Goal: Transaction & Acquisition: Purchase product/service

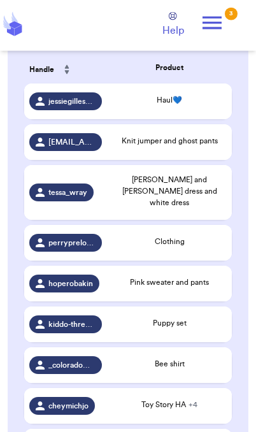
scroll to position [285, 0]
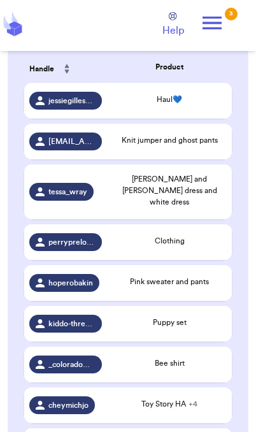
click at [209, 148] on div "Knit jumper and ghost pants" at bounding box center [169, 141] width 115 height 14
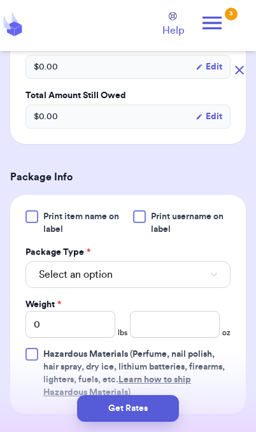
scroll to position [399, 0]
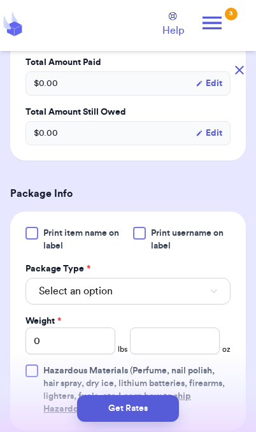
click at [194, 304] on button "Select an option" at bounding box center [127, 291] width 205 height 27
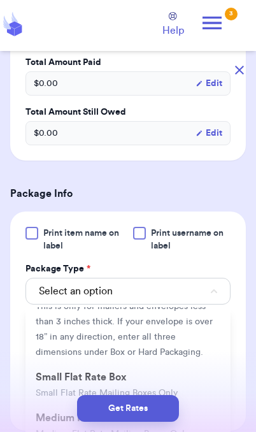
scroll to position [127, 0]
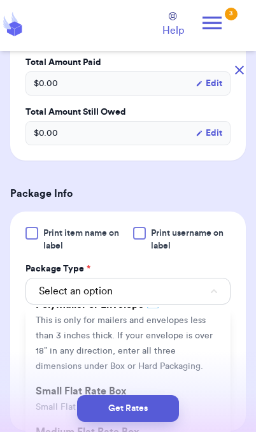
click at [171, 342] on li "PolyMailer or Envelope ✉️ This is only for mailers and envelopes less than 3 in…" at bounding box center [127, 335] width 205 height 87
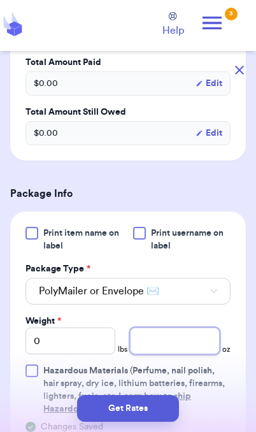
click at [187, 354] on input "number" at bounding box center [175, 340] width 90 height 27
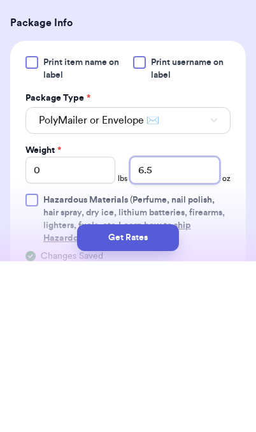
type input "6.5"
click at [164, 395] on button "Get Rates" at bounding box center [128, 408] width 102 height 27
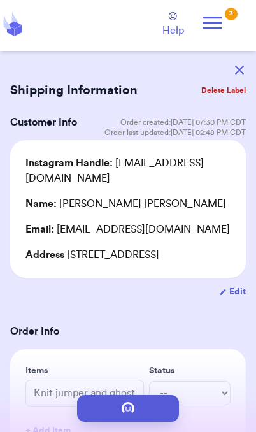
scroll to position [0, 0]
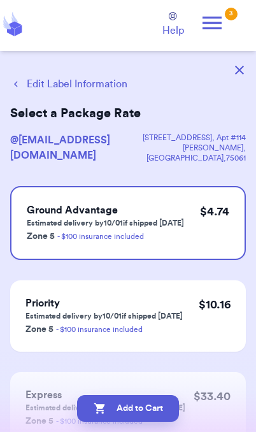
click at [42, 82] on button "Edit Label Information" at bounding box center [68, 83] width 117 height 15
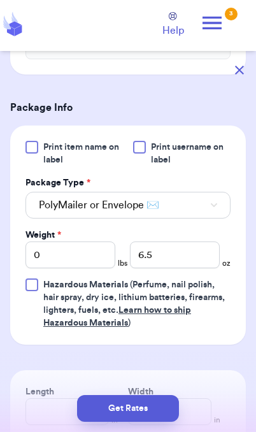
scroll to position [485, 0]
click at [157, 413] on button "Get Rates" at bounding box center [128, 408] width 102 height 27
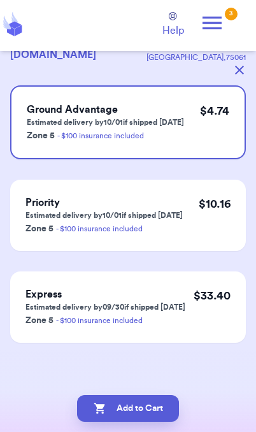
scroll to position [0, 0]
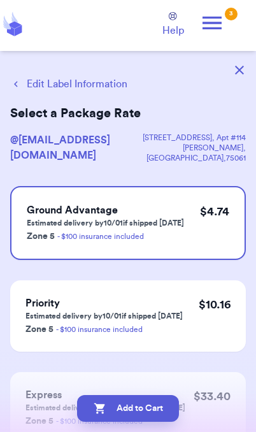
click at [160, 412] on button "Add to Cart" at bounding box center [128, 408] width 102 height 27
checkbox input "true"
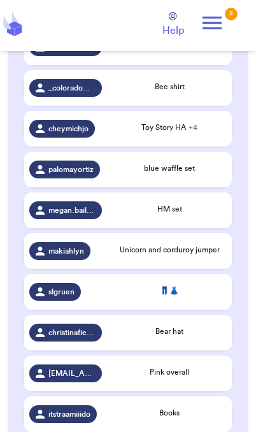
scroll to position [523, 0]
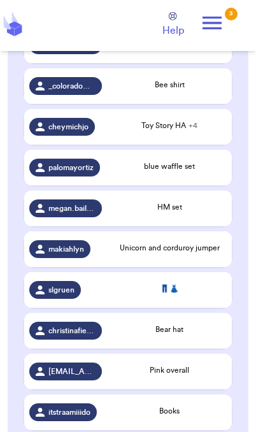
click at [206, 126] on div "Toy Story HA + 4" at bounding box center [169, 125] width 115 height 11
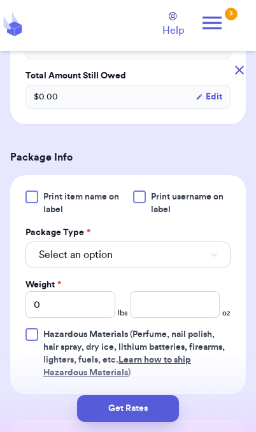
scroll to position [572, 0]
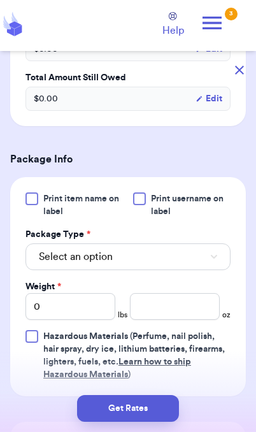
click at [193, 270] on button "Select an option" at bounding box center [127, 256] width 205 height 27
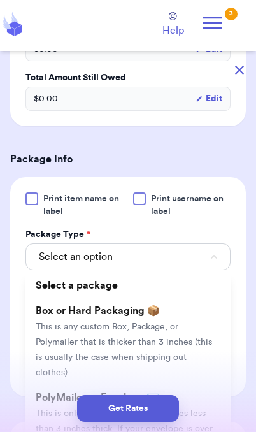
click at [213, 413] on div "Get Rates" at bounding box center [128, 408] width 236 height 27
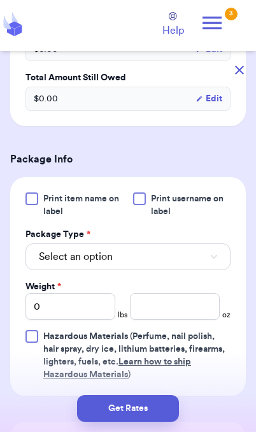
click at [194, 270] on button "Select an option" at bounding box center [127, 256] width 205 height 27
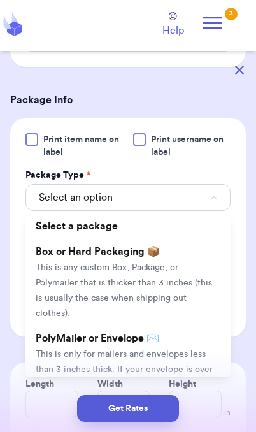
scroll to position [634, 0]
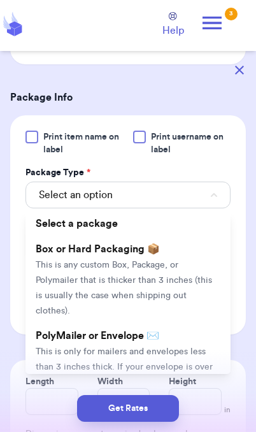
click at [201, 370] on span "This is only for mailers and envelopes less than 3 inches thick. If your envelo…" at bounding box center [124, 374] width 177 height 55
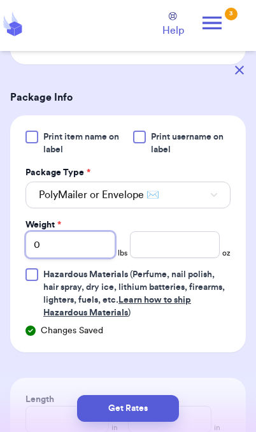
click at [86, 258] on input "0" at bounding box center [70, 244] width 90 height 27
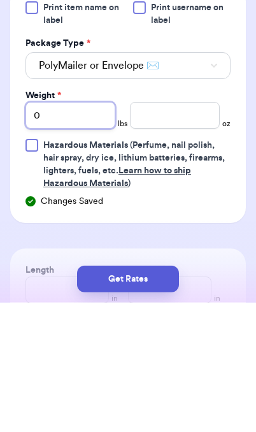
type input "02"
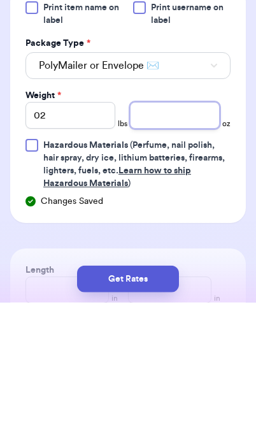
click at [182, 231] on input "number" at bounding box center [175, 244] width 90 height 27
type input "13.1"
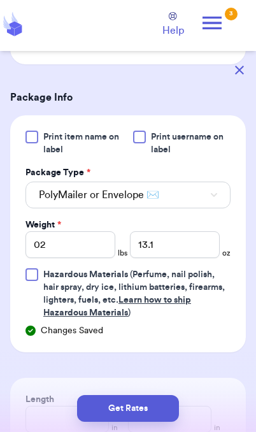
click at [164, 412] on button "Get Rates" at bounding box center [128, 408] width 102 height 27
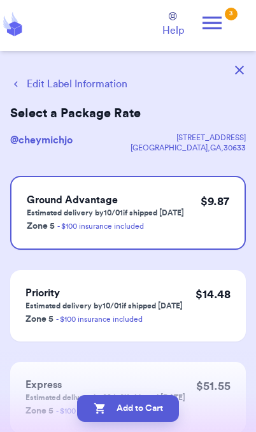
click at [163, 415] on button "Add to Cart" at bounding box center [128, 408] width 102 height 27
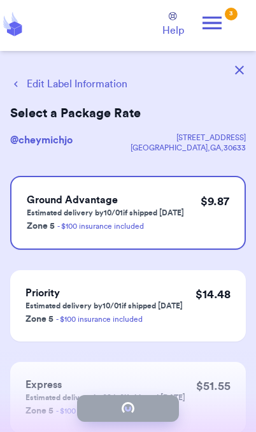
checkbox input "true"
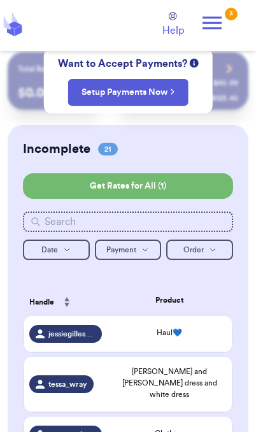
click at [219, 26] on icon at bounding box center [211, 22] width 25 height 25
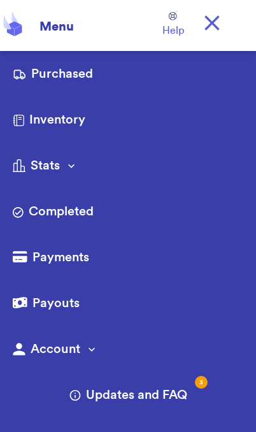
click at [75, 79] on link "Purchased" at bounding box center [128, 75] width 231 height 20
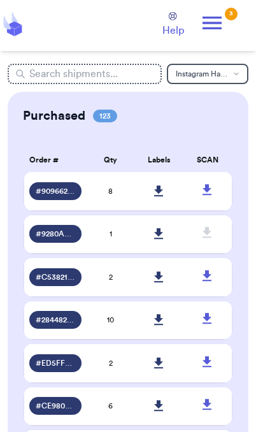
click at [159, 197] on icon at bounding box center [159, 190] width 10 height 11
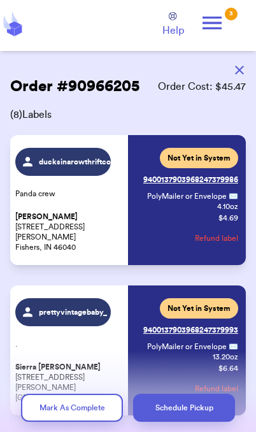
click at [224, 30] on icon at bounding box center [211, 22] width 25 height 25
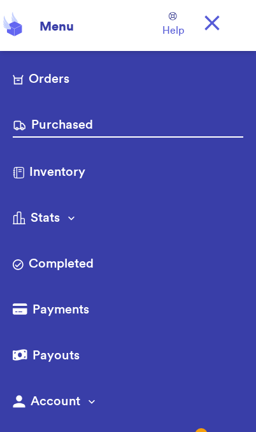
click at [101, 82] on link "Orders" at bounding box center [128, 80] width 231 height 20
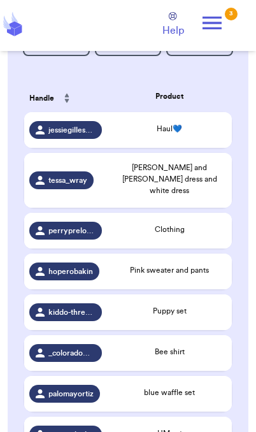
scroll to position [255, 0]
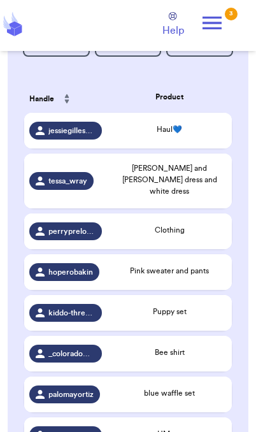
click at [180, 357] on td "Bee shirt" at bounding box center [169, 354] width 125 height 36
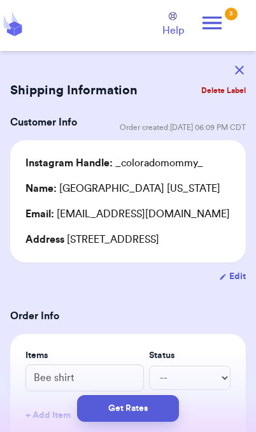
scroll to position [52, 0]
click at [150, 403] on button "Get Rates" at bounding box center [128, 408] width 102 height 27
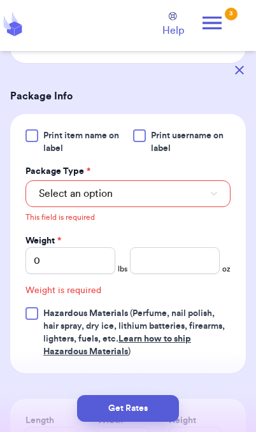
scroll to position [480, 0]
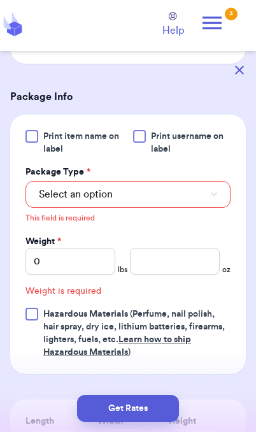
click at [177, 208] on button "Select an option" at bounding box center [127, 194] width 205 height 27
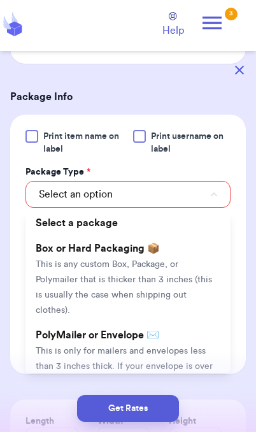
click at [173, 357] on li "PolyMailer or Envelope ✉️ This is only for mailers and envelopes less than 3 in…" at bounding box center [127, 365] width 205 height 87
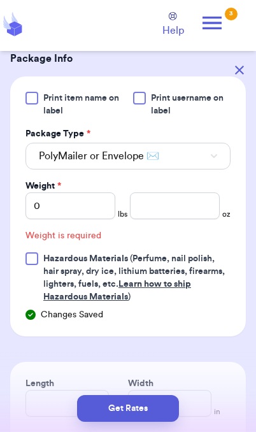
scroll to position [523, 0]
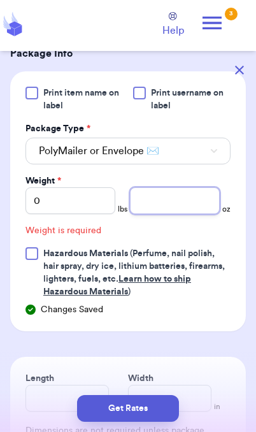
click at [188, 214] on input "number" at bounding box center [175, 200] width 90 height 27
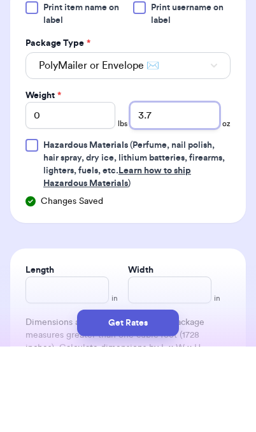
type input "3.7"
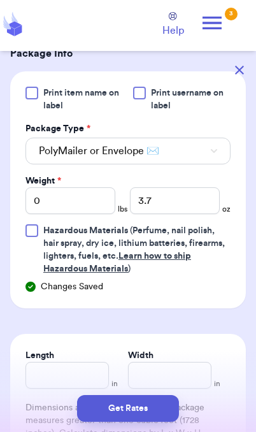
click at [159, 418] on button "Get Rates" at bounding box center [128, 408] width 102 height 27
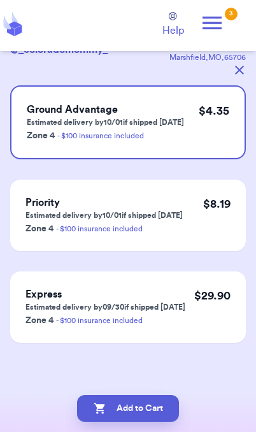
scroll to position [0, 0]
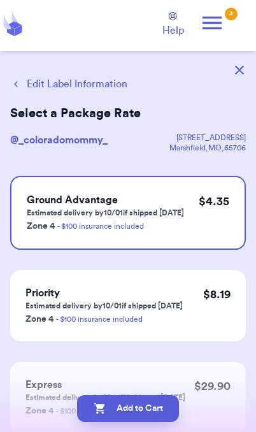
click at [156, 420] on button "Add to Cart" at bounding box center [128, 408] width 102 height 27
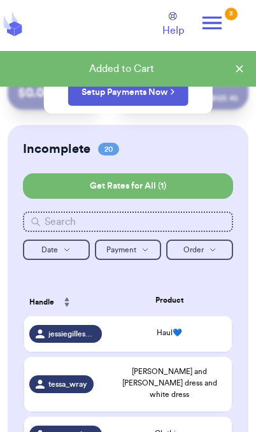
checkbox input "true"
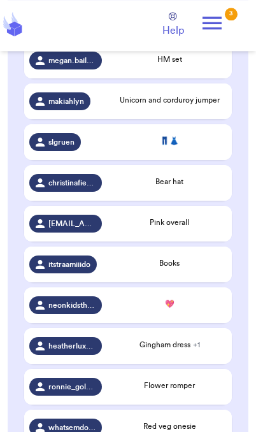
scroll to position [589, 0]
click at [181, 304] on div "💖" at bounding box center [169, 303] width 115 height 11
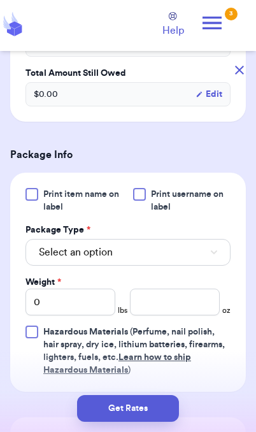
scroll to position [427, 0]
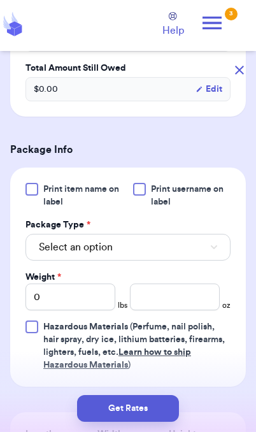
click at [197, 260] on button "Select an option" at bounding box center [127, 247] width 205 height 27
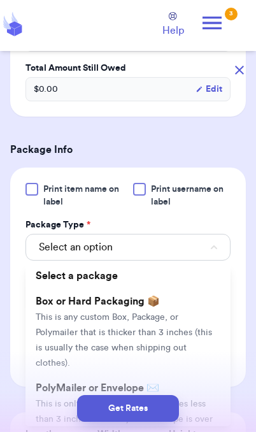
click at [204, 414] on div "Get Rates" at bounding box center [128, 408] width 236 height 27
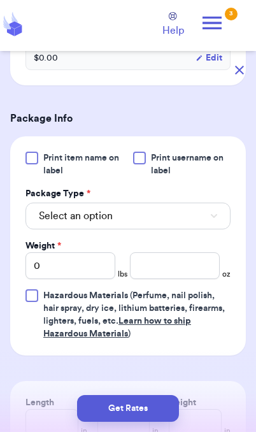
scroll to position [472, 0]
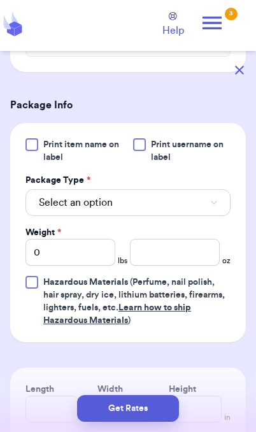
click at [194, 216] on button "Select an option" at bounding box center [127, 202] width 205 height 27
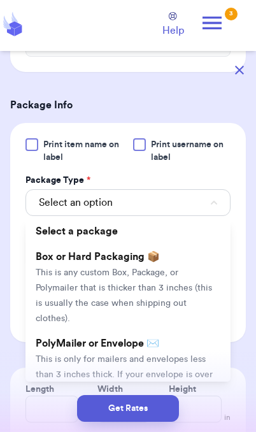
click at [182, 366] on li "PolyMailer or Envelope ✉️ This is only for mailers and envelopes less than 3 in…" at bounding box center [127, 373] width 205 height 87
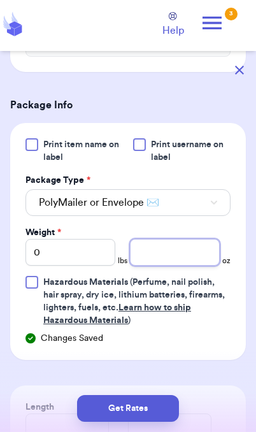
click at [189, 266] on input "number" at bounding box center [175, 252] width 90 height 27
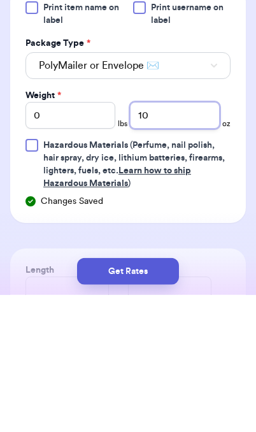
type input "10"
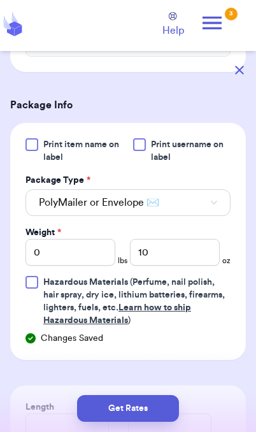
click at [149, 415] on button "Get Rates" at bounding box center [128, 408] width 102 height 27
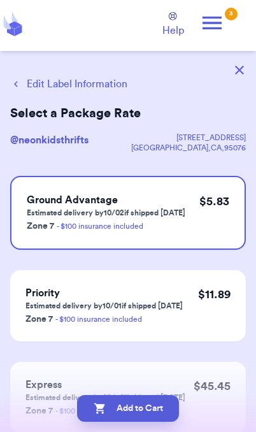
click at [164, 416] on button "Add to Cart" at bounding box center [128, 408] width 102 height 27
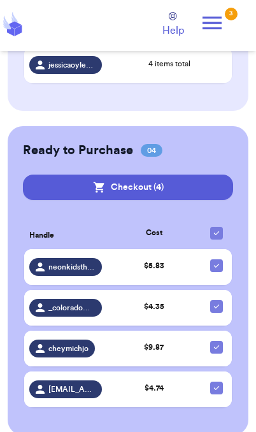
click at [96, 264] on div "neonkidsthrifts" at bounding box center [65, 267] width 73 height 18
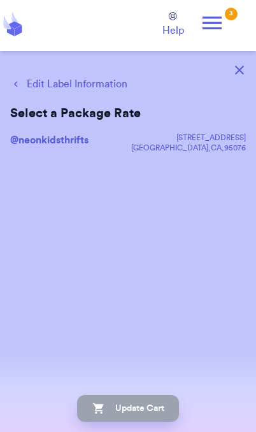
scroll to position [52, 0]
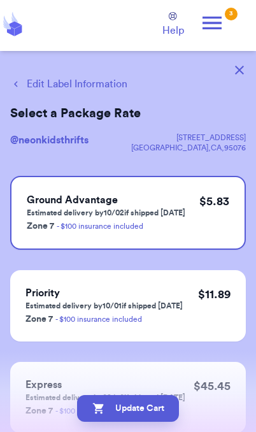
click at [92, 82] on button "Edit Label Information" at bounding box center [68, 83] width 117 height 15
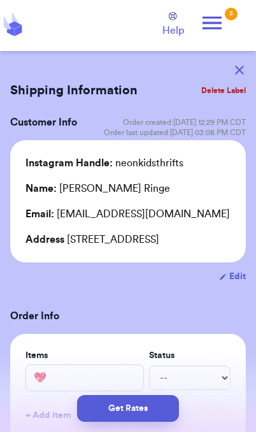
click at [157, 408] on button "Get Rates" at bounding box center [128, 408] width 102 height 27
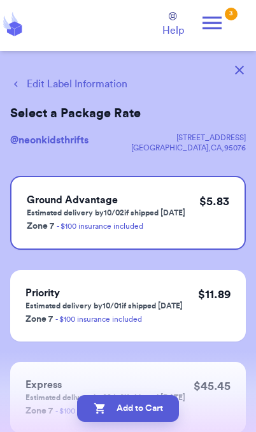
click at [166, 414] on button "Add to Cart" at bounding box center [128, 408] width 102 height 27
checkbox input "true"
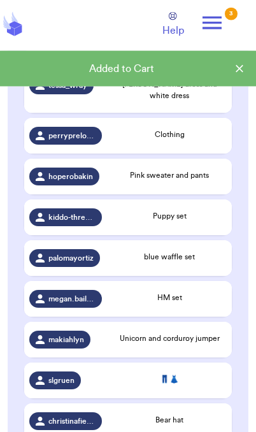
scroll to position [370, 0]
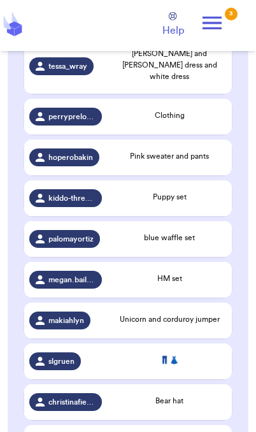
click at [182, 201] on div "Puppy set" at bounding box center [169, 198] width 115 height 14
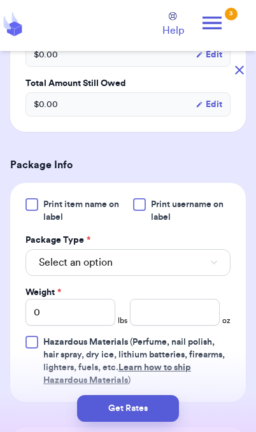
scroll to position [453, 0]
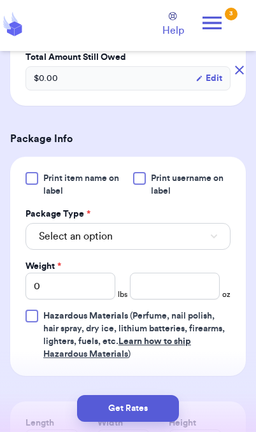
click at [200, 241] on button "Select an option" at bounding box center [127, 236] width 205 height 27
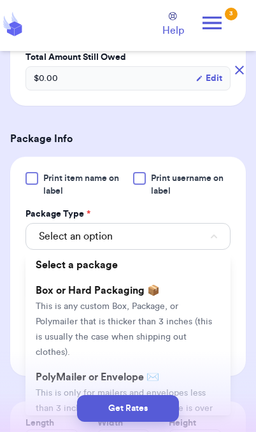
click at [194, 388] on span "This is only for mailers and envelopes less than 3 inches thick. If your envelo…" at bounding box center [124, 415] width 177 height 55
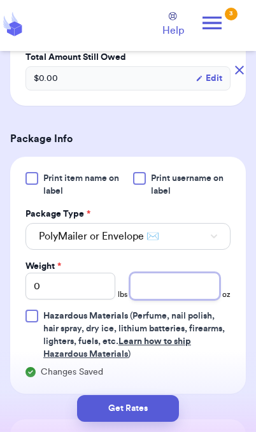
click at [185, 293] on input "number" at bounding box center [175, 286] width 90 height 27
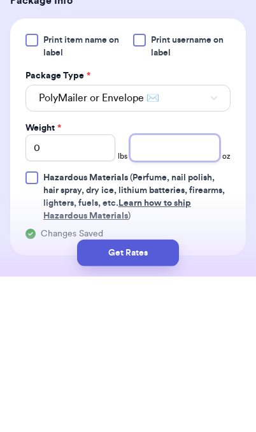
scroll to position [471, 0]
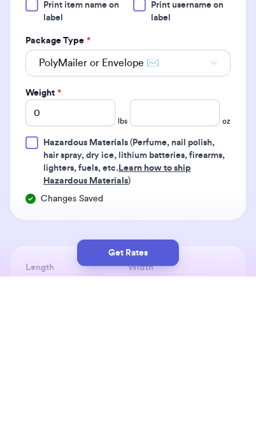
click at [195, 205] on button "PolyMailer or Envelope ✉️" at bounding box center [127, 218] width 205 height 27
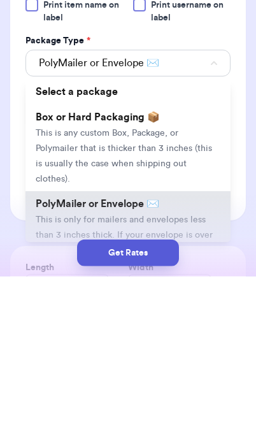
scroll to position [52, 0]
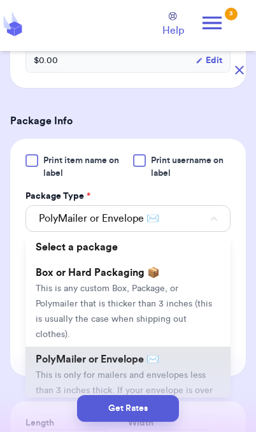
click at [159, 365] on li "PolyMailer or Envelope ✉️ This is only for mailers and envelopes less than 3 in…" at bounding box center [127, 389] width 205 height 87
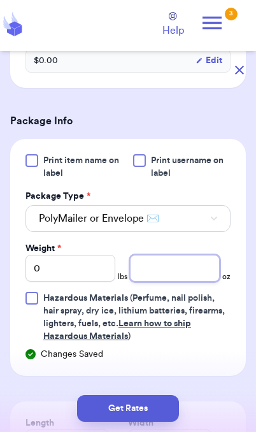
click at [197, 279] on input "number" at bounding box center [175, 268] width 90 height 27
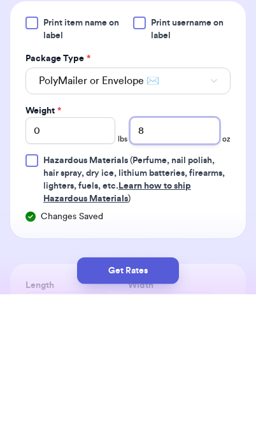
type input "8"
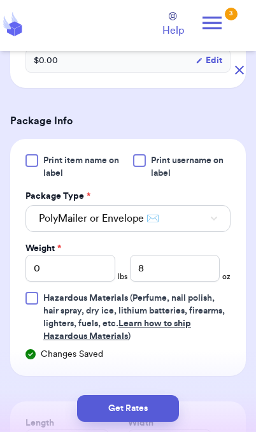
click at [152, 418] on button "Get Rates" at bounding box center [128, 408] width 102 height 27
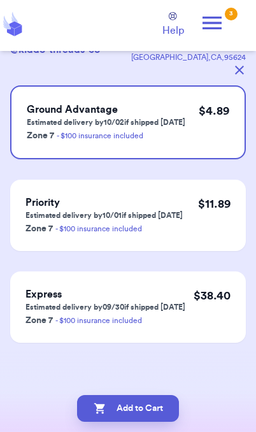
scroll to position [0, 0]
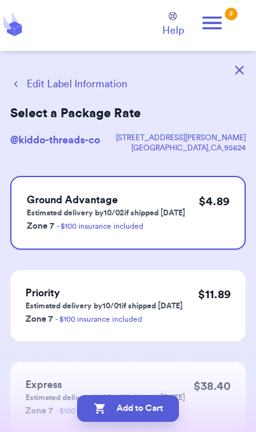
click at [159, 414] on button "Add to Cart" at bounding box center [128, 408] width 102 height 27
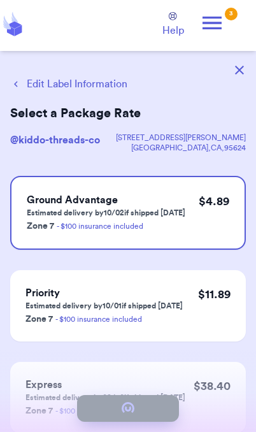
checkbox input "true"
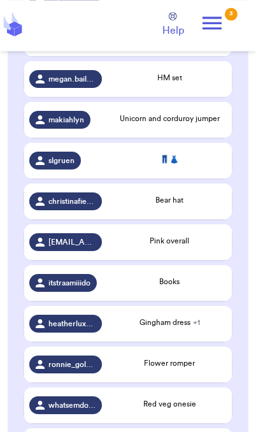
scroll to position [530, 0]
click at [189, 285] on div "Books" at bounding box center [169, 283] width 115 height 14
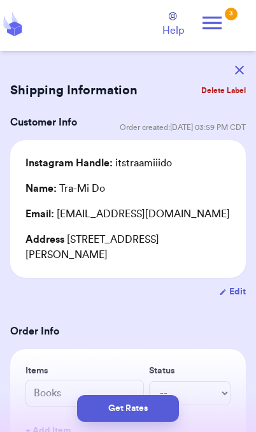
click at [242, 64] on button "button" at bounding box center [239, 70] width 28 height 28
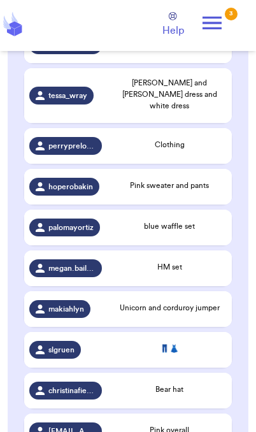
scroll to position [362, 0]
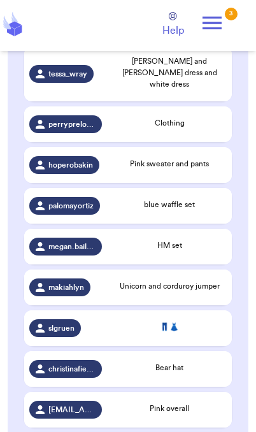
click at [82, 129] on td "perrypreloved_thriftedthreads" at bounding box center [65, 124] width 83 height 36
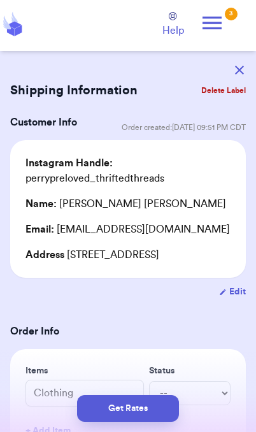
scroll to position [0, 0]
click at [245, 69] on button "button" at bounding box center [239, 70] width 28 height 28
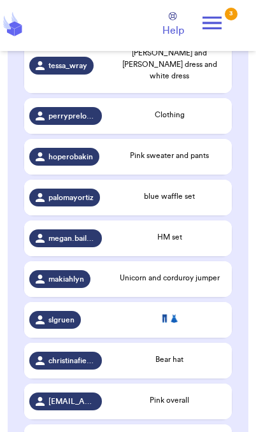
scroll to position [374, 0]
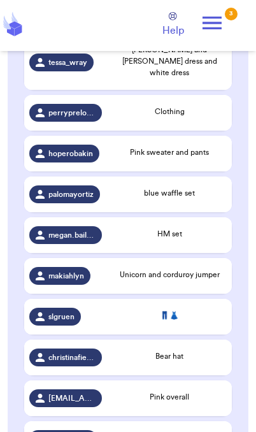
click at [197, 153] on div "Pink sweater and pants" at bounding box center [169, 151] width 115 height 11
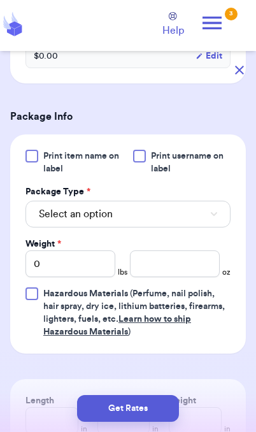
scroll to position [475, 0]
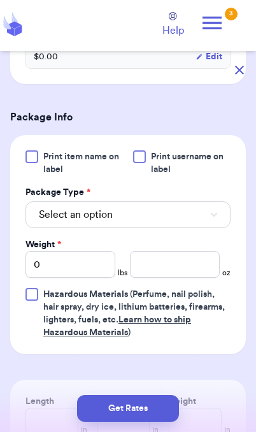
click at [207, 224] on button "Select an option" at bounding box center [127, 214] width 205 height 27
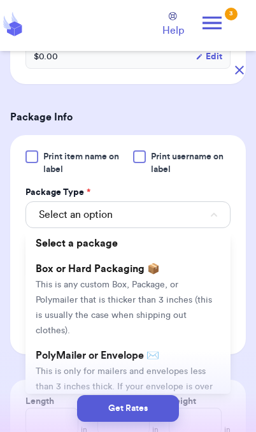
click at [181, 367] on span "This is only for mailers and envelopes less than 3 inches thick. If your envelo…" at bounding box center [124, 394] width 177 height 55
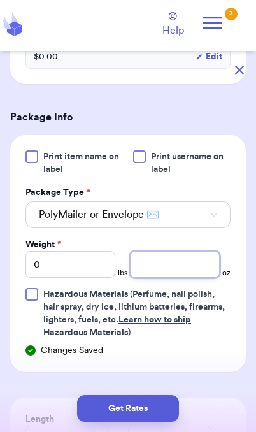
click at [183, 273] on input "number" at bounding box center [175, 264] width 90 height 27
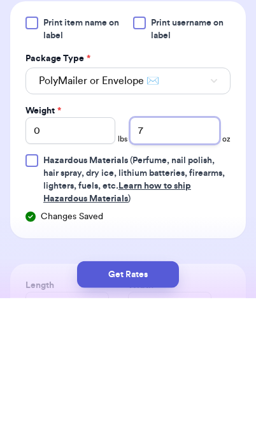
type input "7"
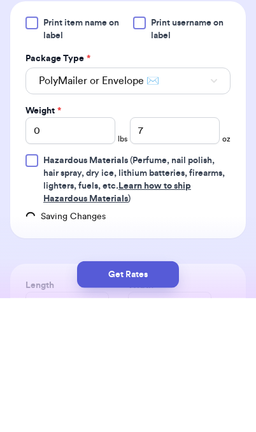
scroll to position [52, 0]
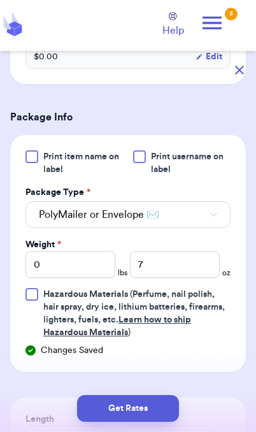
click at [153, 412] on button "Get Rates" at bounding box center [128, 408] width 102 height 27
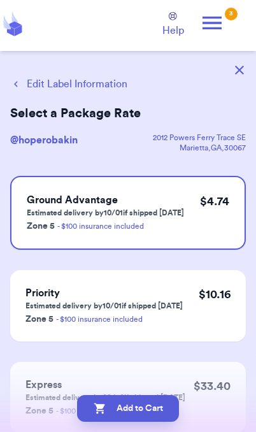
click at [165, 416] on button "Add to Cart" at bounding box center [128, 408] width 102 height 27
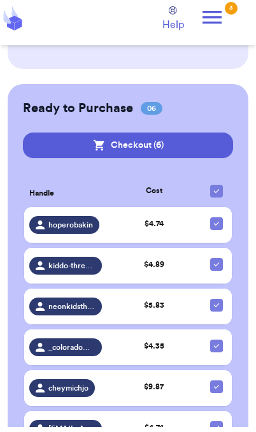
scroll to position [1035, 0]
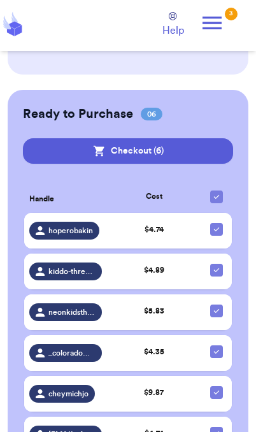
click at [150, 226] on span "$ 4.74" at bounding box center [154, 229] width 19 height 8
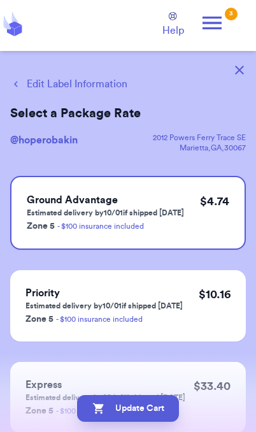
click at [93, 79] on button "Edit Label Information" at bounding box center [68, 83] width 117 height 15
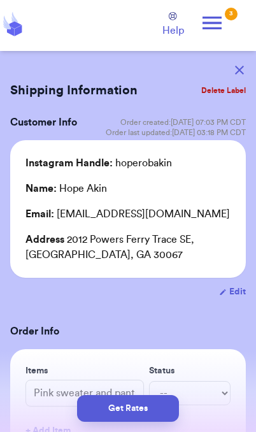
click at [160, 413] on button "Get Rates" at bounding box center [128, 408] width 102 height 27
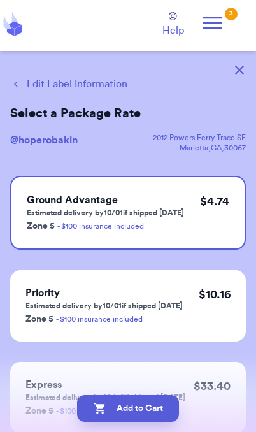
click at [148, 410] on button "Add to Cart" at bounding box center [128, 408] width 102 height 27
checkbox input "true"
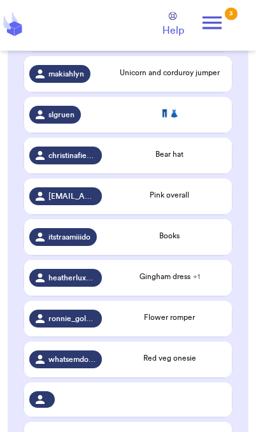
scroll to position [536, 0]
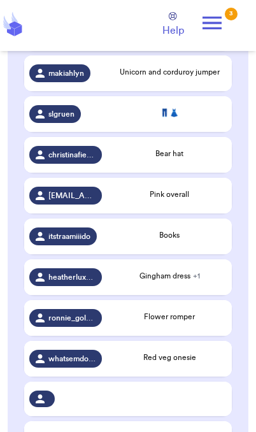
click at [180, 231] on div "Books" at bounding box center [169, 234] width 115 height 11
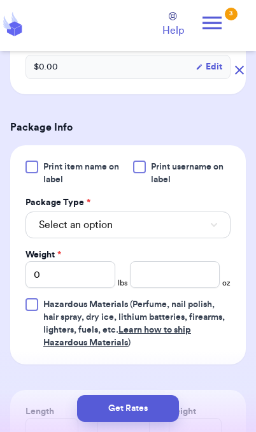
scroll to position [469, 0]
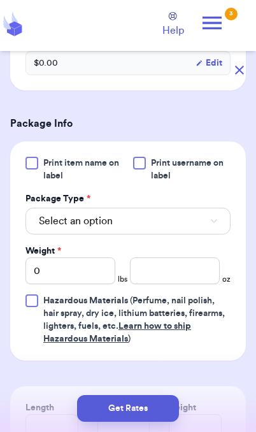
click at [202, 229] on button "Select an option" at bounding box center [127, 221] width 205 height 27
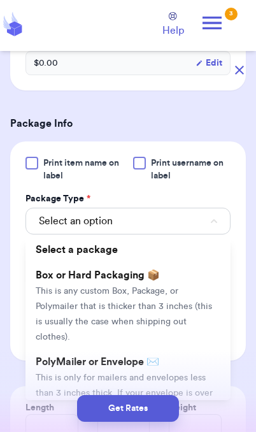
click at [176, 373] on span "This is only for mailers and envelopes less than 3 inches thick. If your envelo…" at bounding box center [124, 400] width 177 height 55
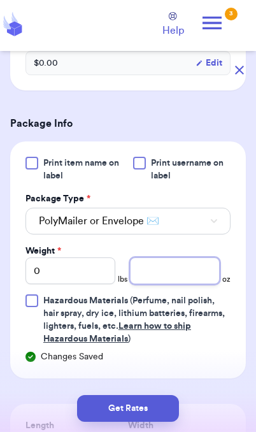
click at [186, 268] on input "number" at bounding box center [175, 270] width 90 height 27
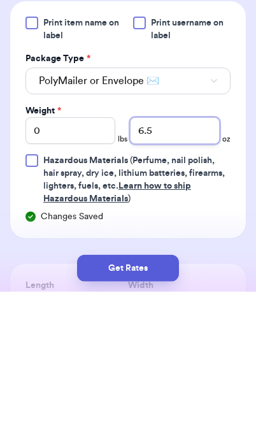
type input "6.5"
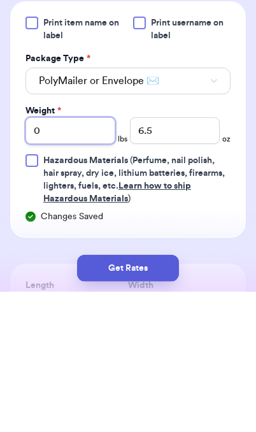
click at [82, 257] on input "0" at bounding box center [70, 270] width 90 height 27
type input "02"
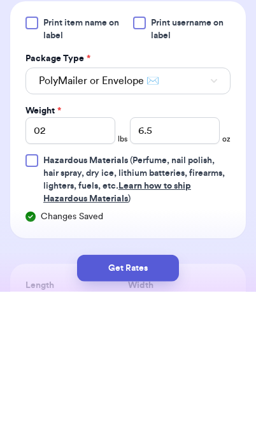
click at [158, 395] on button "Get Rates" at bounding box center [128, 408] width 102 height 27
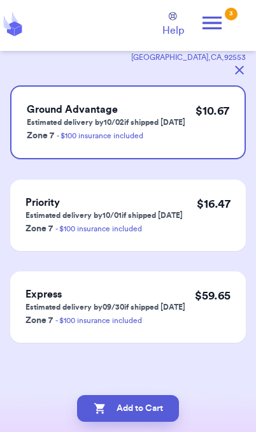
scroll to position [0, 0]
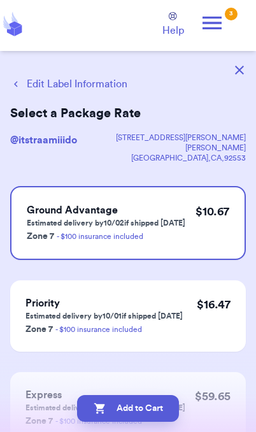
click at [162, 415] on button "Add to Cart" at bounding box center [128, 408] width 102 height 27
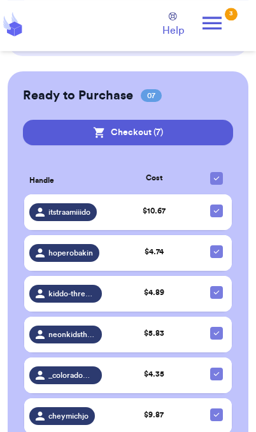
scroll to position [1012, 0]
click at [168, 205] on div "$ 10.67" at bounding box center [153, 210] width 83 height 11
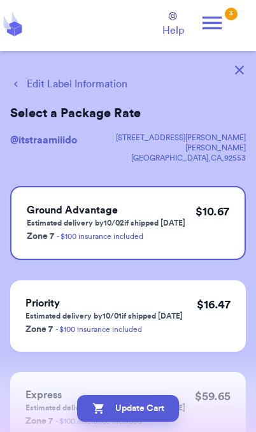
click at [90, 87] on button "Edit Label Information" at bounding box center [68, 83] width 117 height 15
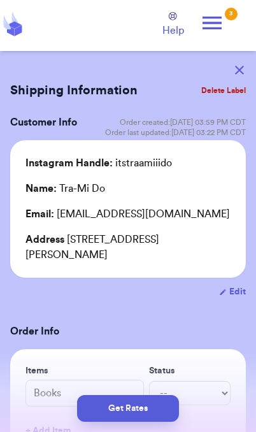
click at [158, 410] on button "Get Rates" at bounding box center [128, 408] width 102 height 27
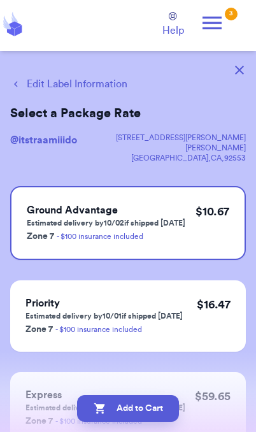
click at [161, 415] on button "Add to Cart" at bounding box center [128, 408] width 102 height 27
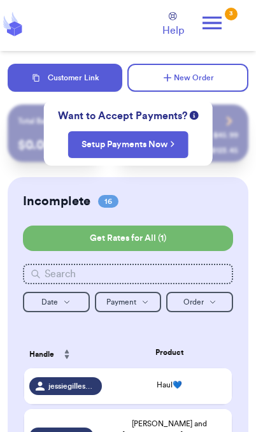
checkbox input "true"
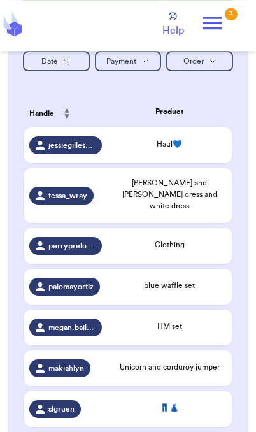
scroll to position [241, 0]
click at [201, 288] on div "blue waffle set" at bounding box center [169, 287] width 115 height 14
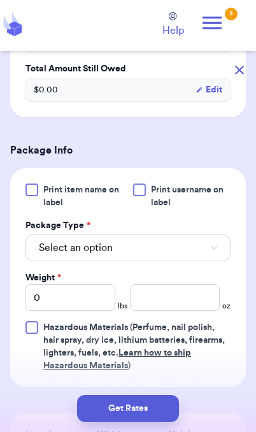
scroll to position [460, 0]
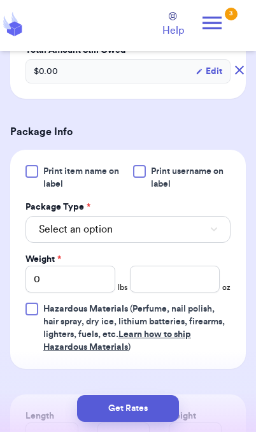
click at [198, 218] on button "Select an option" at bounding box center [127, 229] width 205 height 27
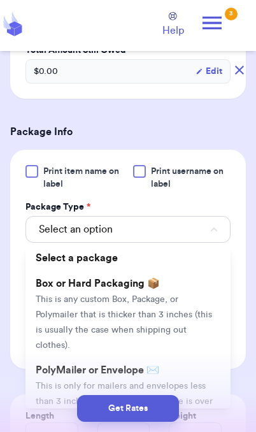
click at [186, 381] on span "This is only for mailers and envelopes less than 3 inches thick. If your envelo…" at bounding box center [124, 408] width 177 height 55
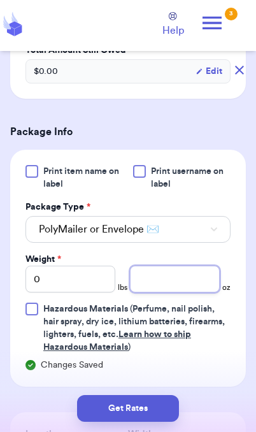
click at [185, 266] on input "number" at bounding box center [175, 279] width 90 height 27
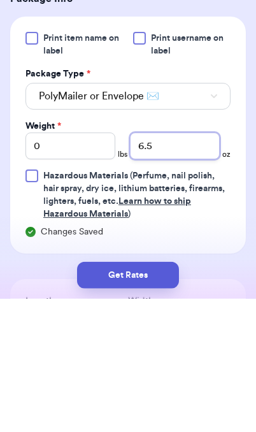
type input "6.5"
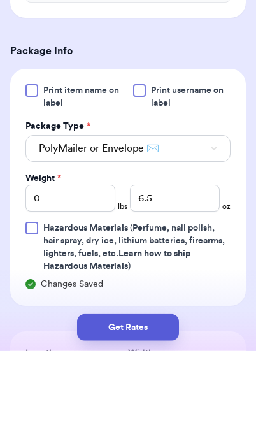
click at [162, 411] on button "Get Rates" at bounding box center [128, 408] width 102 height 27
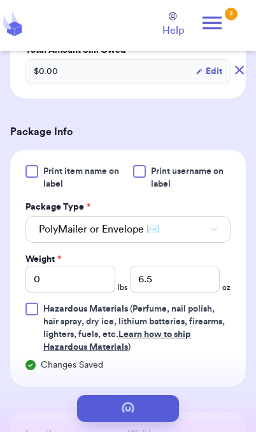
scroll to position [0, 0]
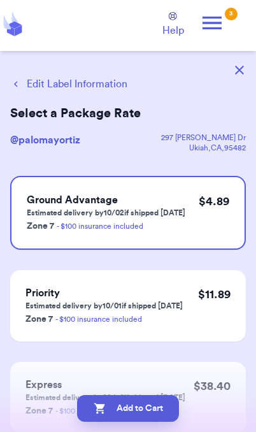
click at [158, 413] on button "Add to Cart" at bounding box center [128, 408] width 102 height 27
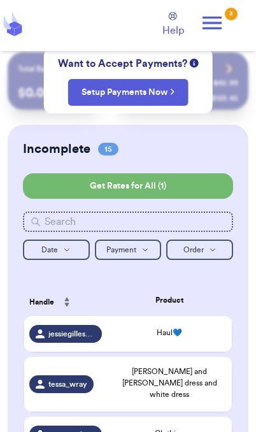
checkbox input "true"
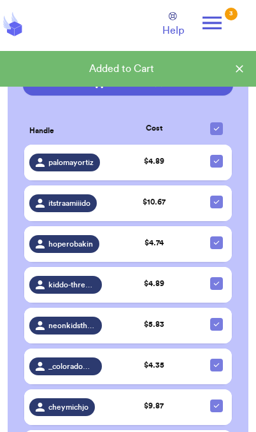
scroll to position [1035, 0]
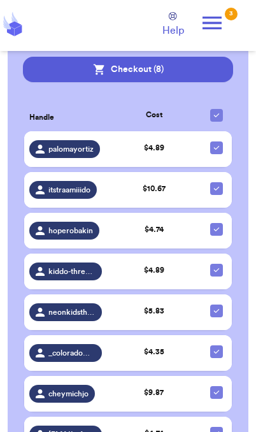
click at [201, 67] on button "Checkout ( 8 )" at bounding box center [128, 69] width 210 height 25
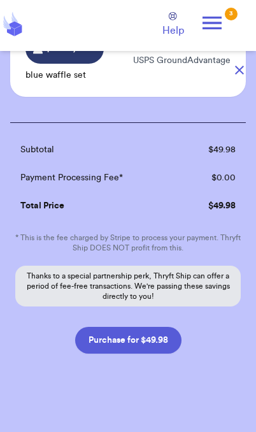
scroll to position [755, 0]
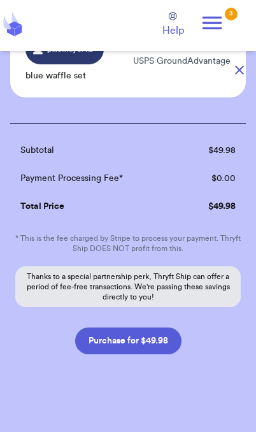
click at [166, 337] on button "Purchase for $49.98" at bounding box center [128, 340] width 106 height 27
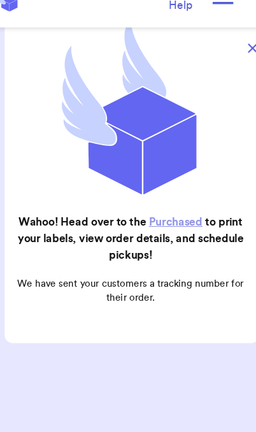
scroll to position [113, 0]
